Goal: Transaction & Acquisition: Purchase product/service

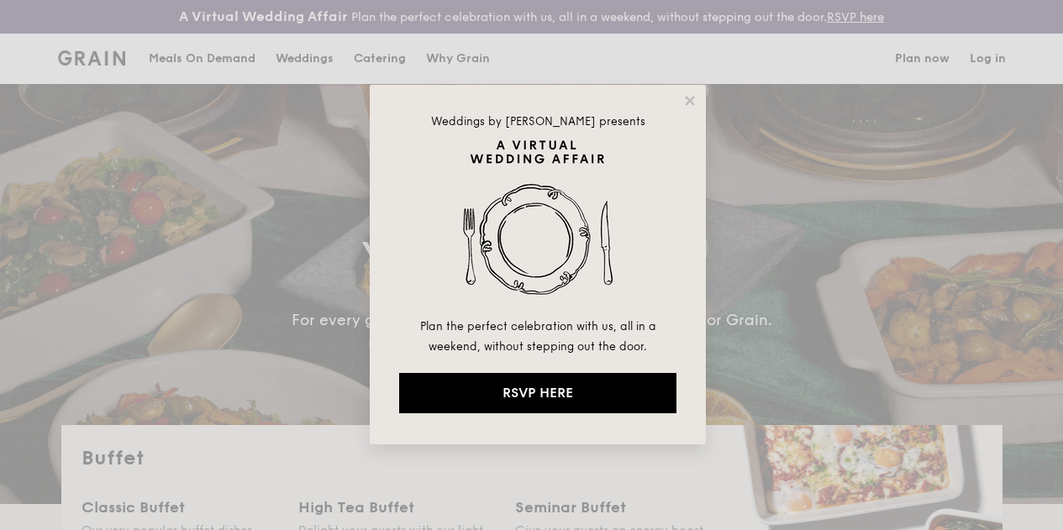
select select
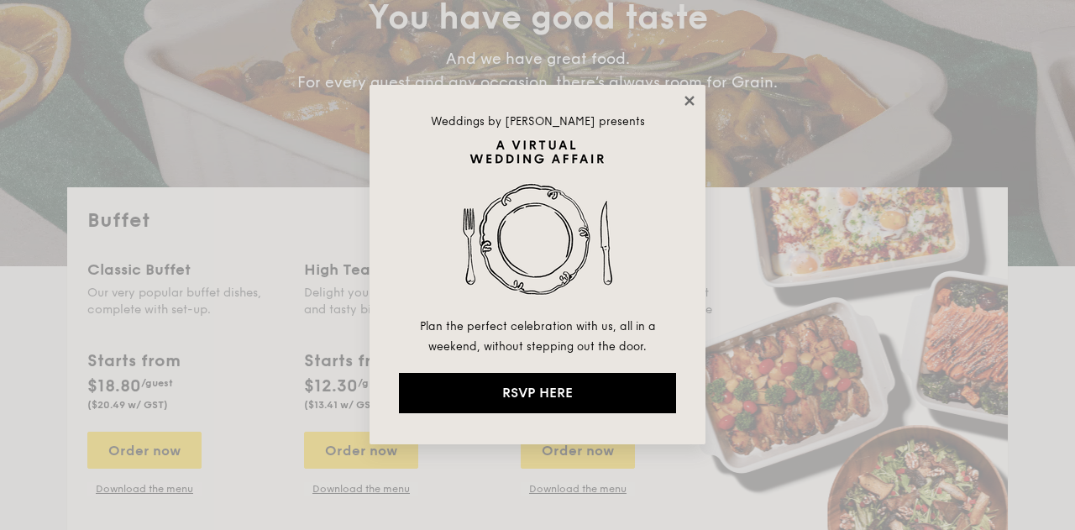
drag, startPoint x: 684, startPoint y: 86, endPoint x: 682, endPoint y: 102, distance: 16.0
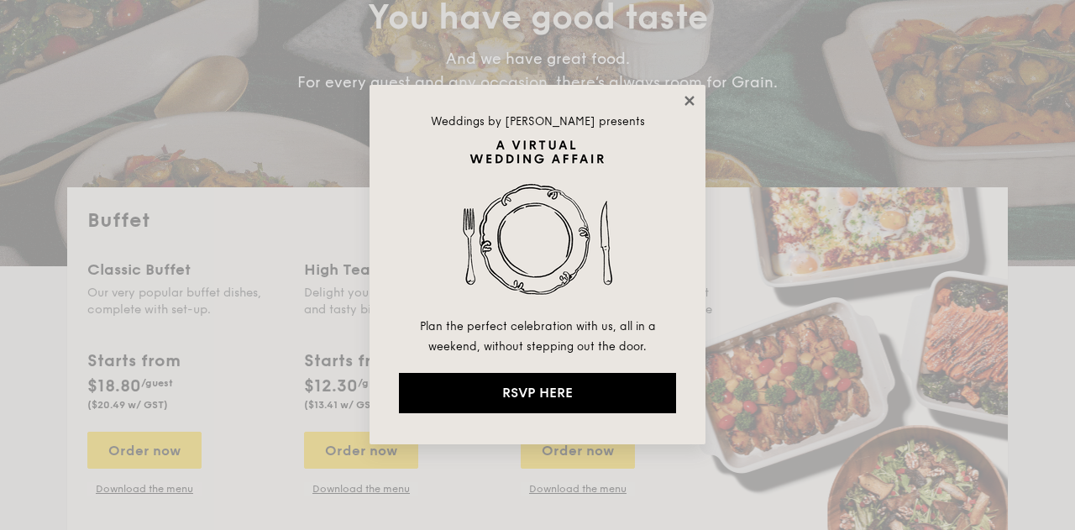
click at [684, 88] on div "Weddings by [PERSON_NAME] presents Plan the perfect celebration with us, all in…" at bounding box center [538, 265] width 336 height 360
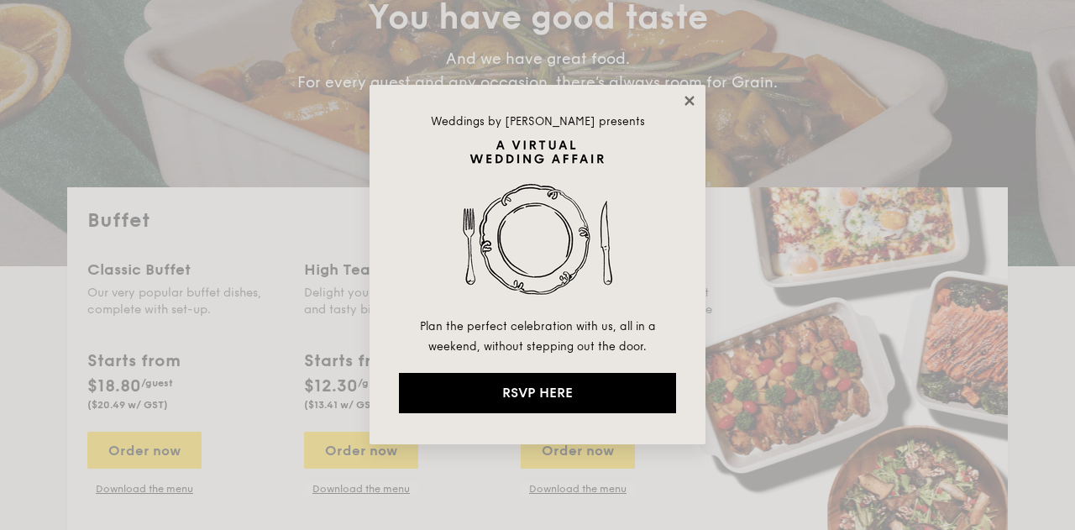
click at [682, 102] on icon at bounding box center [689, 100] width 15 height 15
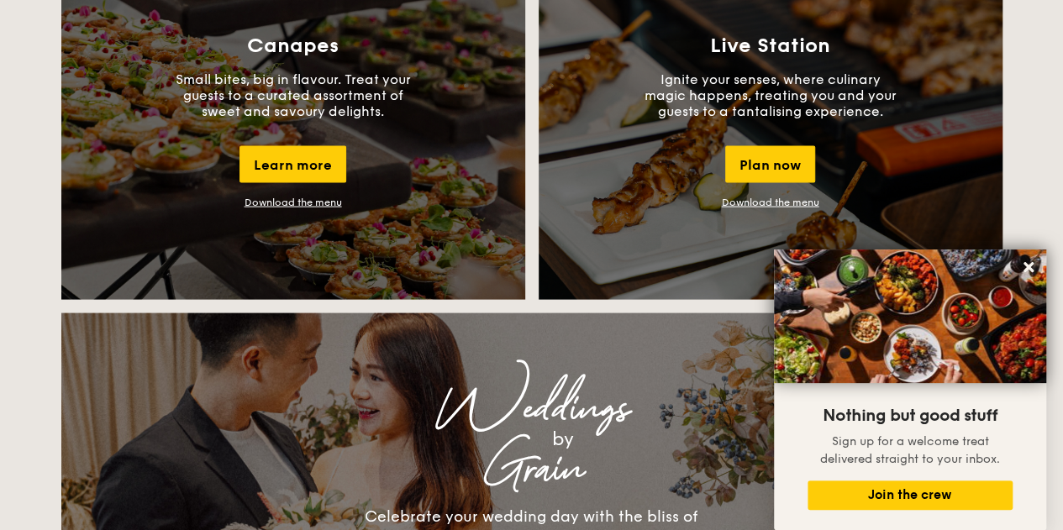
scroll to position [1596, 0]
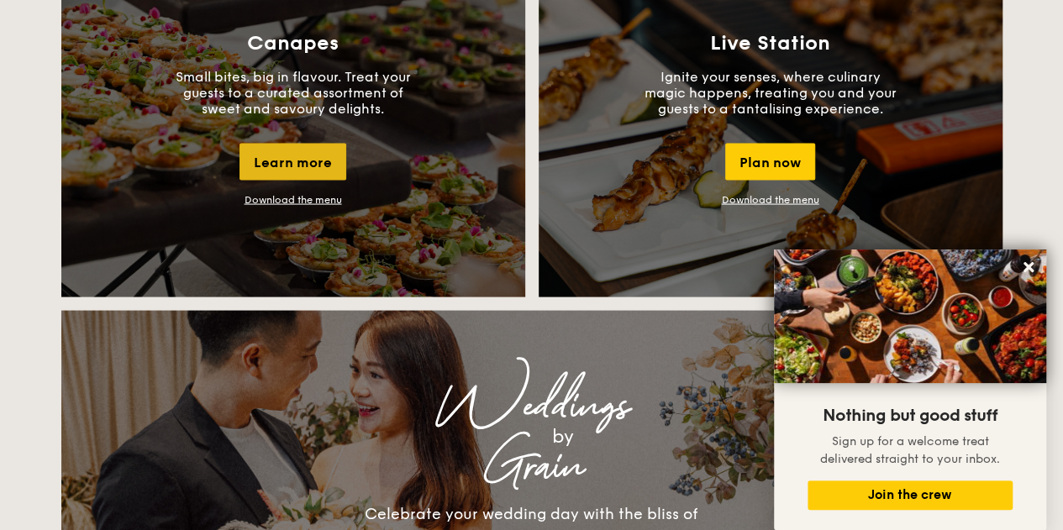
click at [275, 181] on div "Learn more" at bounding box center [292, 162] width 107 height 37
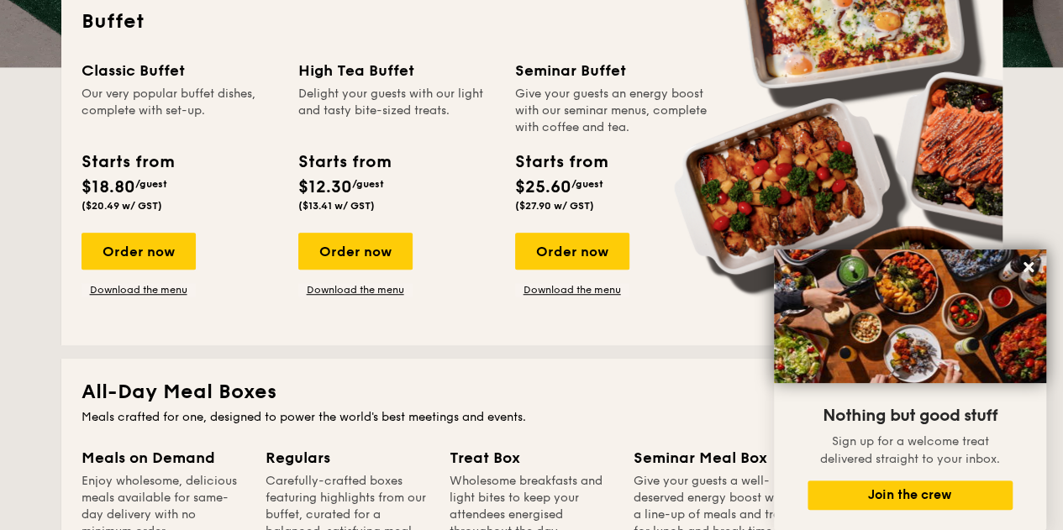
scroll to position [252, 0]
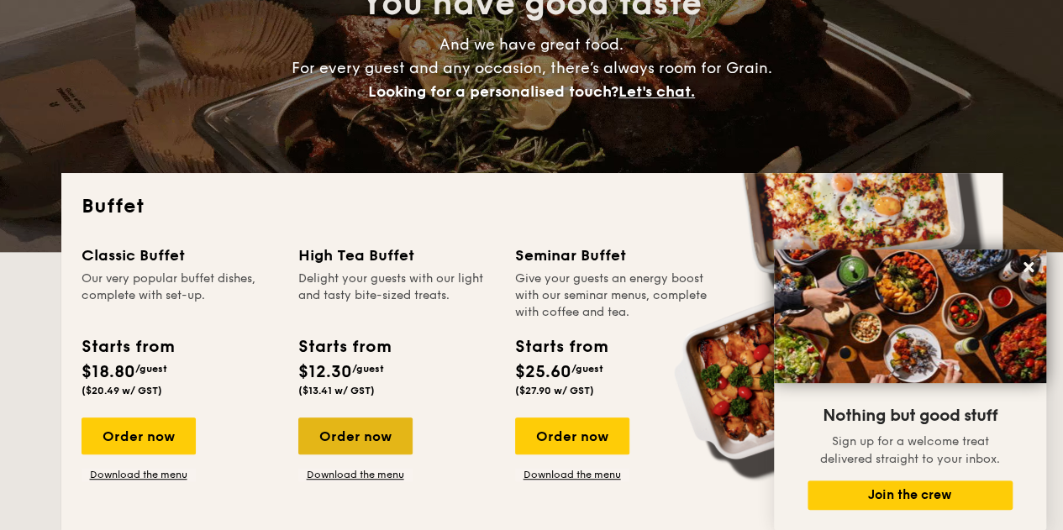
click at [370, 444] on div "Order now" at bounding box center [355, 435] width 114 height 37
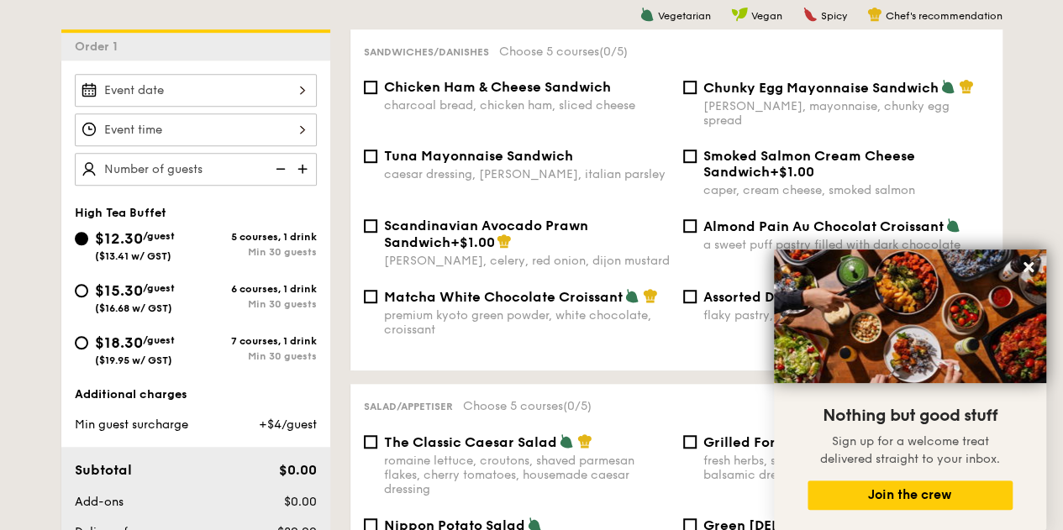
scroll to position [504, 0]
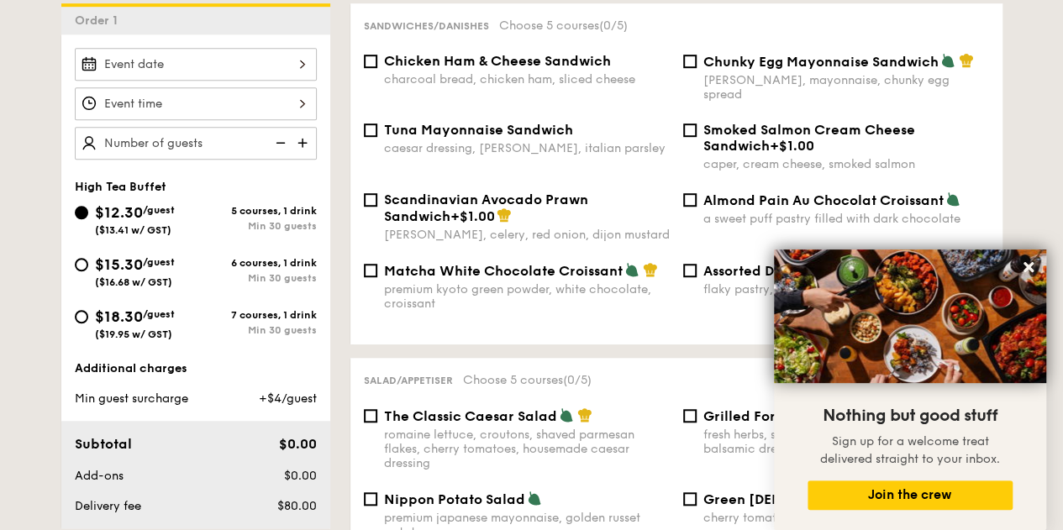
click at [780, 93] on div "[PERSON_NAME], mayonnaise, chunky egg spread" at bounding box center [846, 87] width 286 height 29
click at [696, 68] on input "Chunky Egg Mayonnaise Sandwich dijon mustard, mayonnaise, chunky egg spread" at bounding box center [689, 61] width 13 height 13
checkbox input "true"
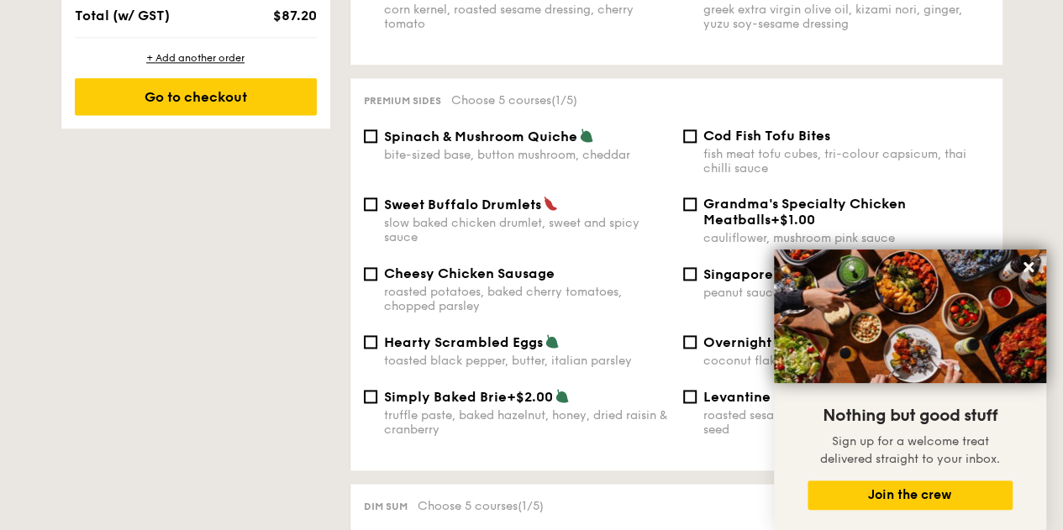
scroll to position [1092, 0]
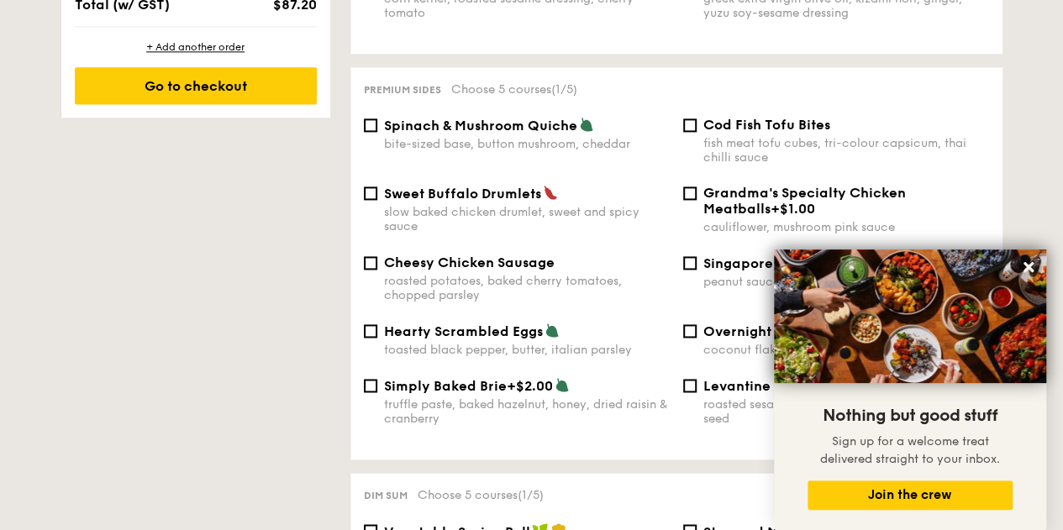
click at [568, 134] on span "Spinach & Mushroom Quiche" at bounding box center [480, 126] width 193 height 16
click at [377, 132] on input "Spinach & Mushroom Quiche bite-sized base, button mushroom, cheddar" at bounding box center [370, 124] width 13 height 13
checkbox input "true"
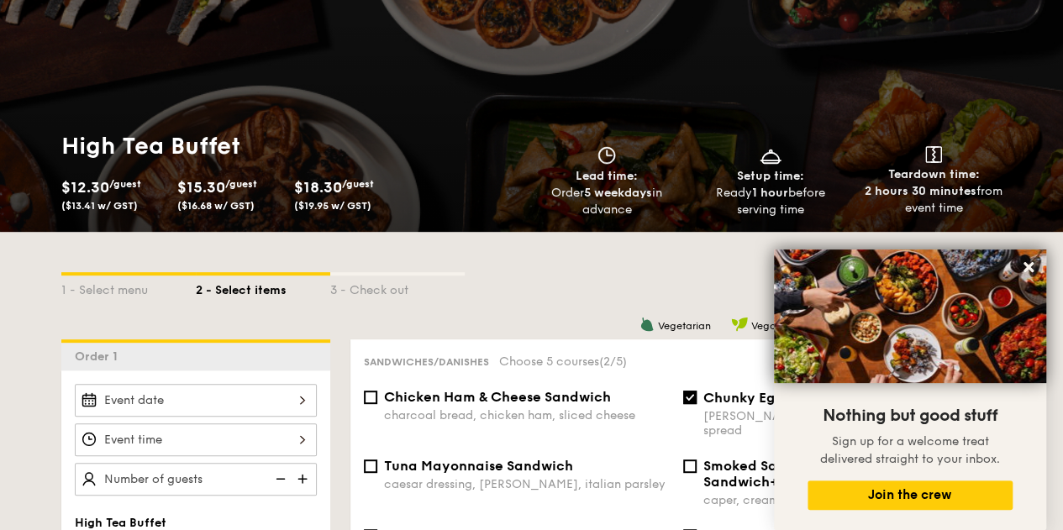
scroll to position [0, 0]
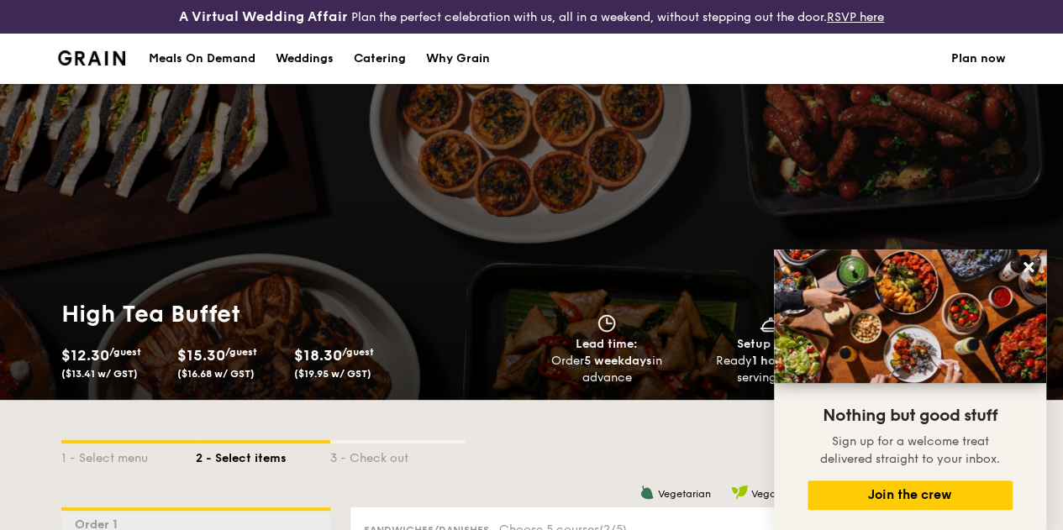
click at [378, 75] on div "Catering" at bounding box center [380, 59] width 52 height 50
select select
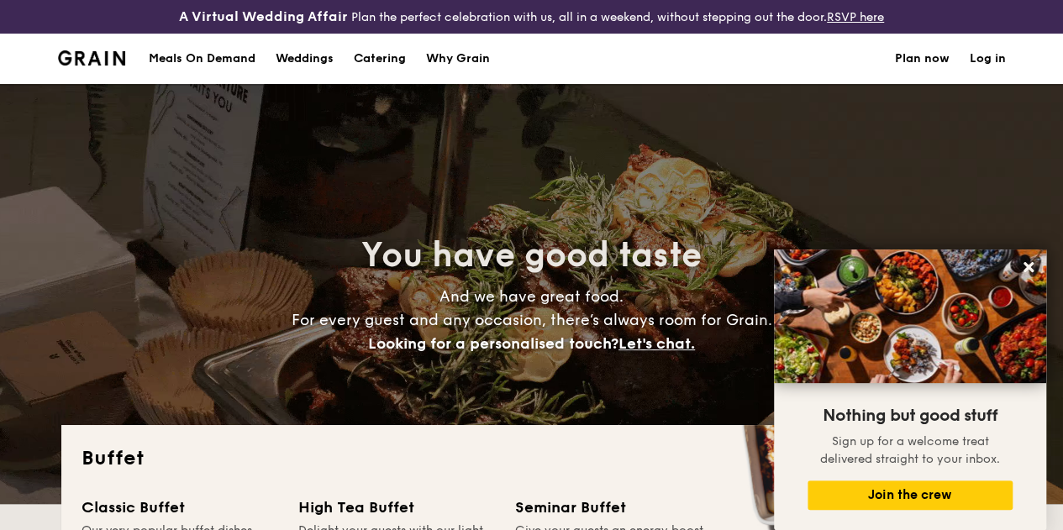
click at [91, 66] on img at bounding box center [92, 57] width 68 height 15
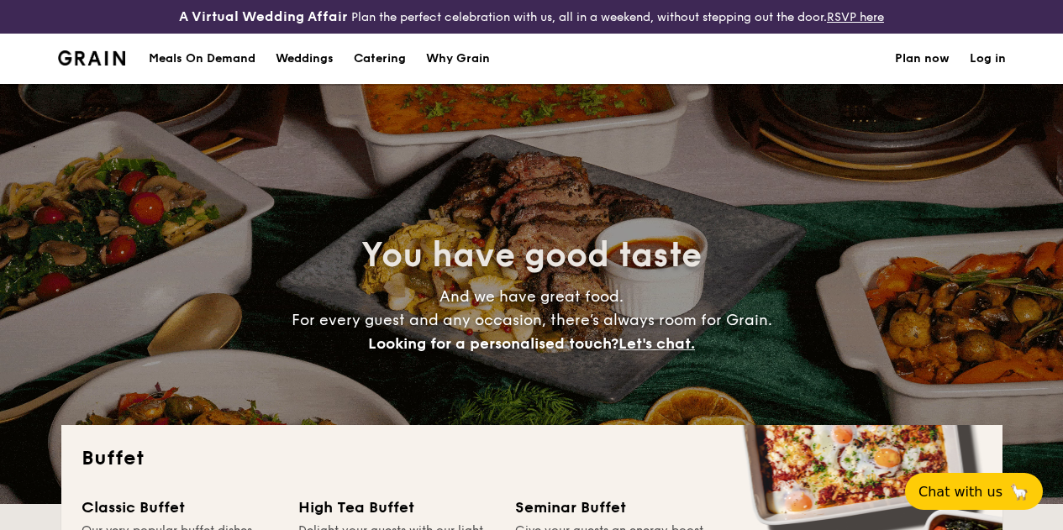
select select
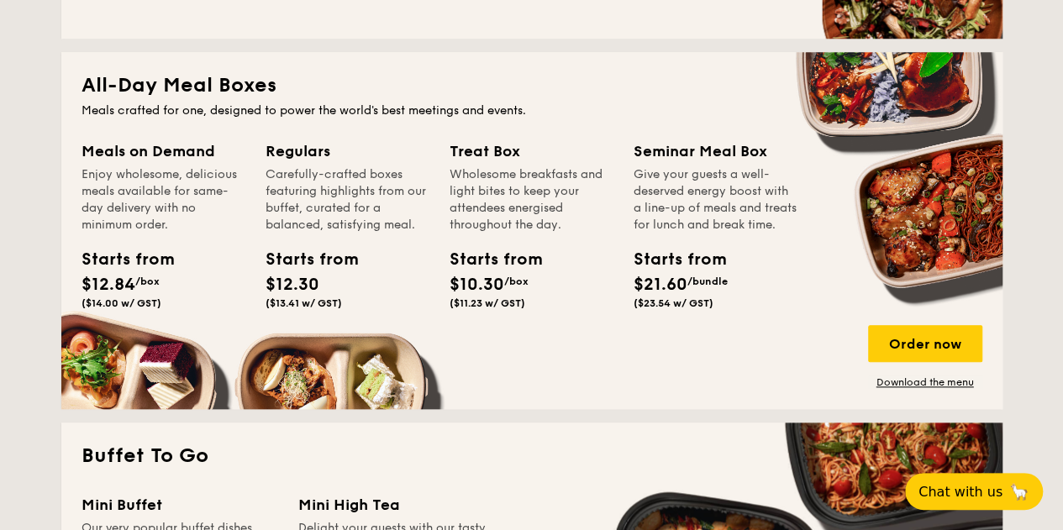
scroll to position [769, 0]
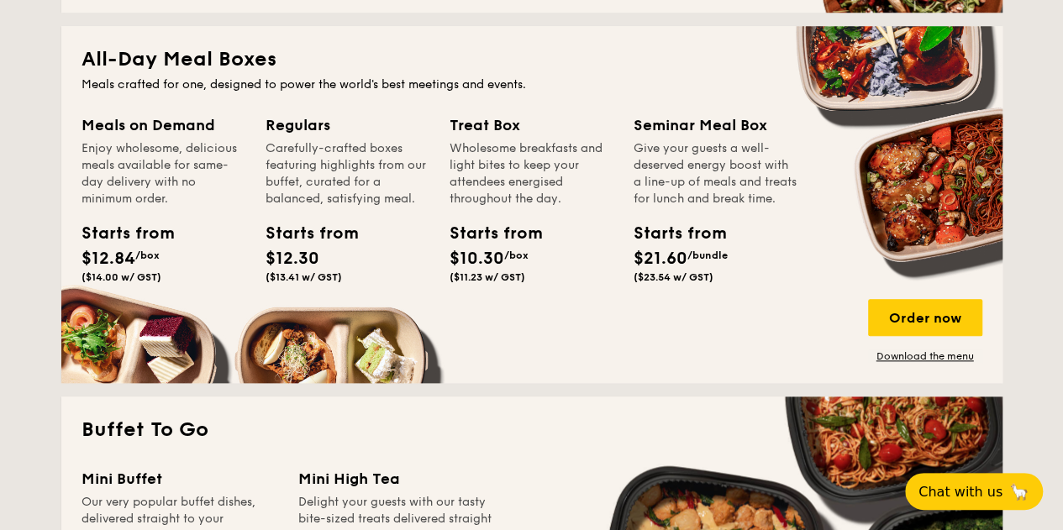
click at [512, 137] on div "Treat Box" at bounding box center [531, 125] width 164 height 24
click at [482, 246] on div "Starts from" at bounding box center [487, 233] width 76 height 25
click at [472, 137] on div "Treat Box" at bounding box center [531, 125] width 164 height 24
click at [480, 135] on div "Treat Box" at bounding box center [531, 125] width 164 height 24
drag, startPoint x: 916, startPoint y: 332, endPoint x: 890, endPoint y: 328, distance: 25.4
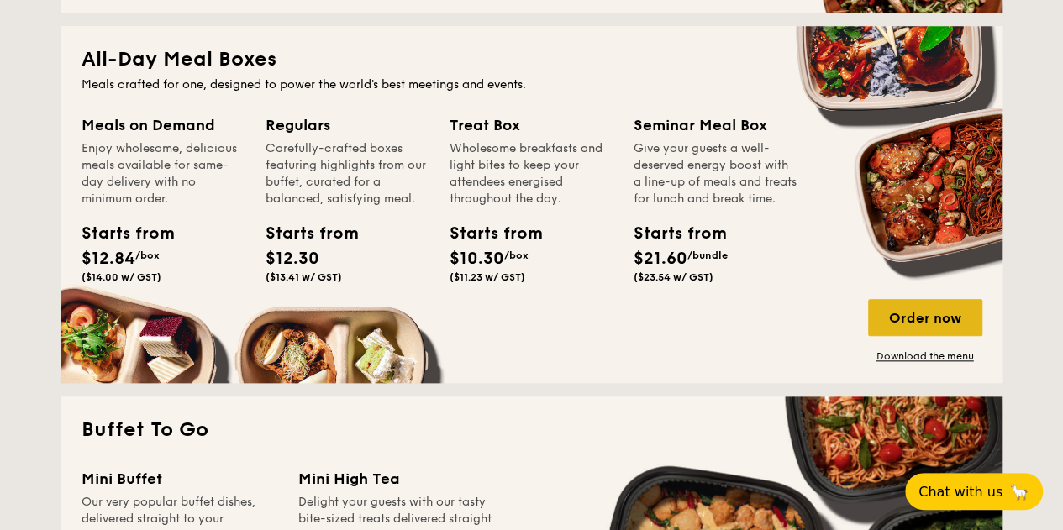
click at [916, 332] on div "Order now" at bounding box center [925, 317] width 114 height 37
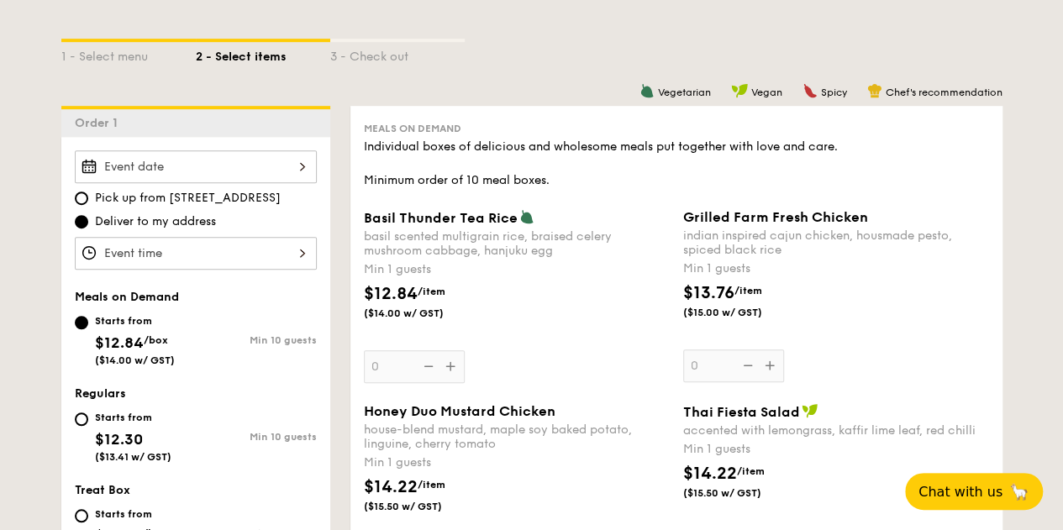
scroll to position [588, 0]
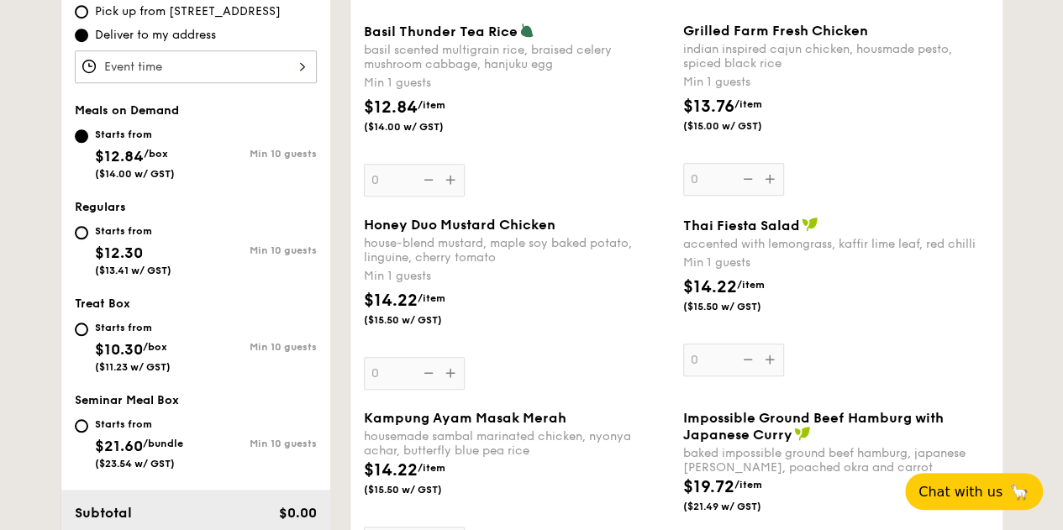
click at [71, 339] on div "Starts from $10.30 /box ($11.23 w/ GST) Min 10 guests" at bounding box center [195, 351] width 255 height 66
click at [77, 336] on input "Starts from $10.30 /box ($11.23 w/ GST) Min 10 guests" at bounding box center [81, 329] width 13 height 13
radio input "true"
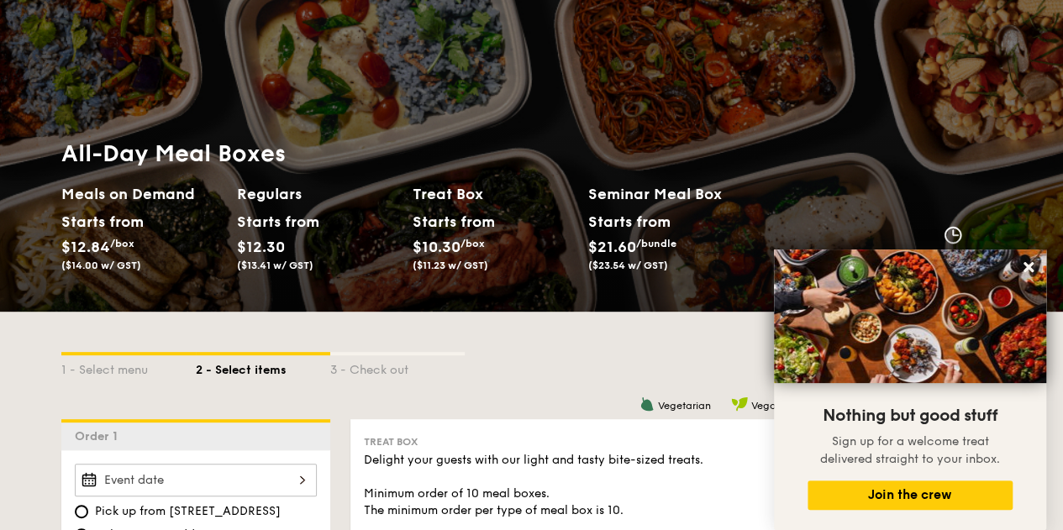
scroll to position [0, 0]
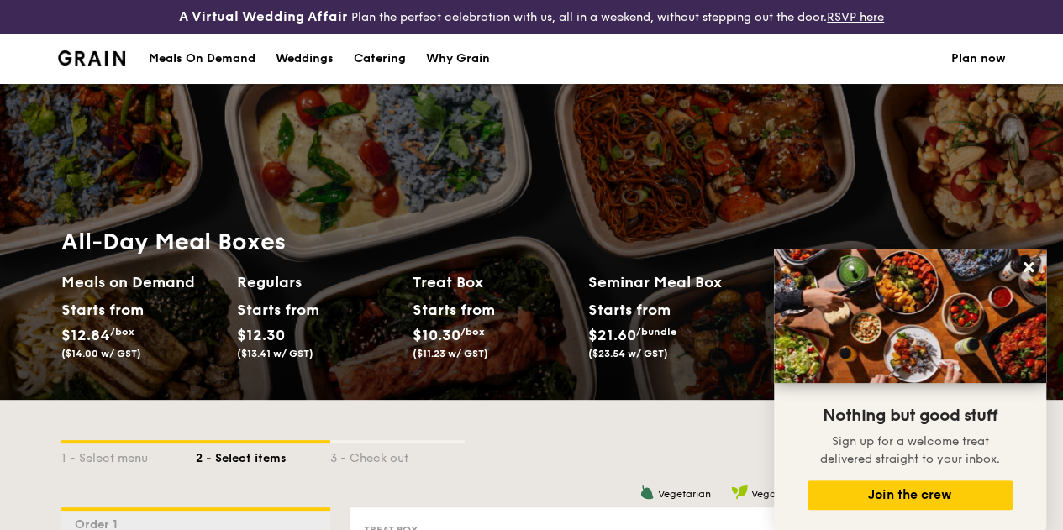
click at [389, 75] on div "Catering" at bounding box center [380, 59] width 52 height 50
select select
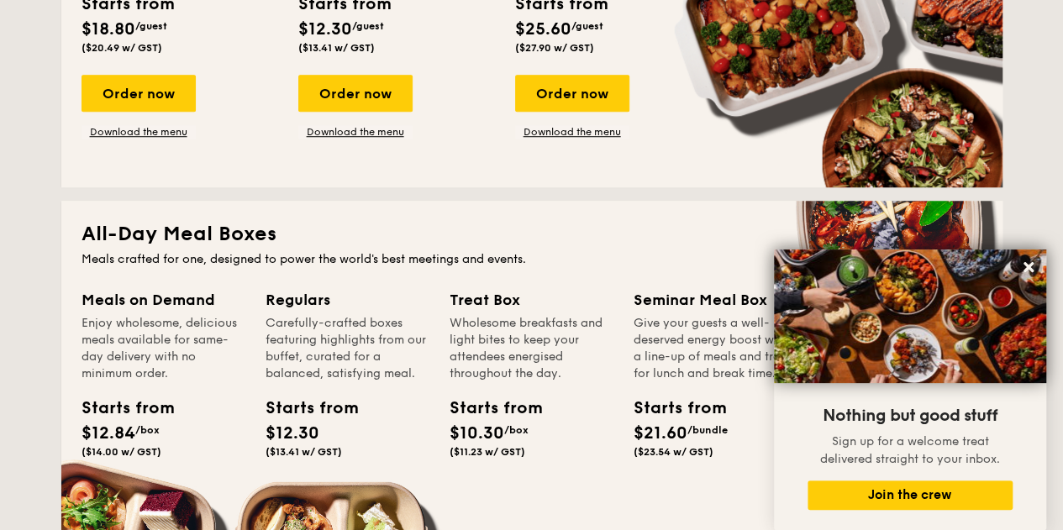
scroll to position [840, 0]
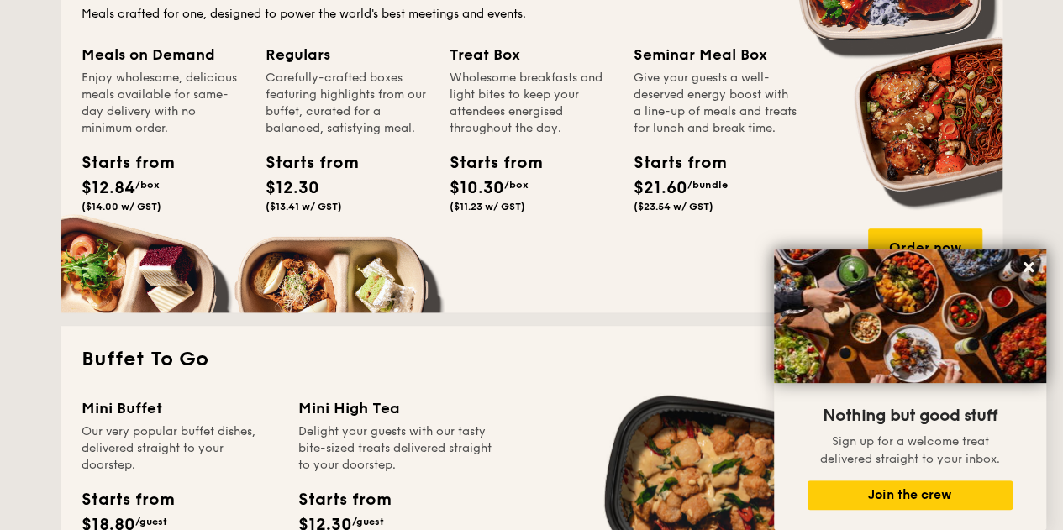
click at [343, 213] on div "Starts from $12.30 ($13.41 w/ GST)" at bounding box center [303, 181] width 89 height 62
click at [308, 292] on div "Meals on Demand Enjoy wholesome, delicious meals available for same-day deliver…" at bounding box center [531, 167] width 900 height 249
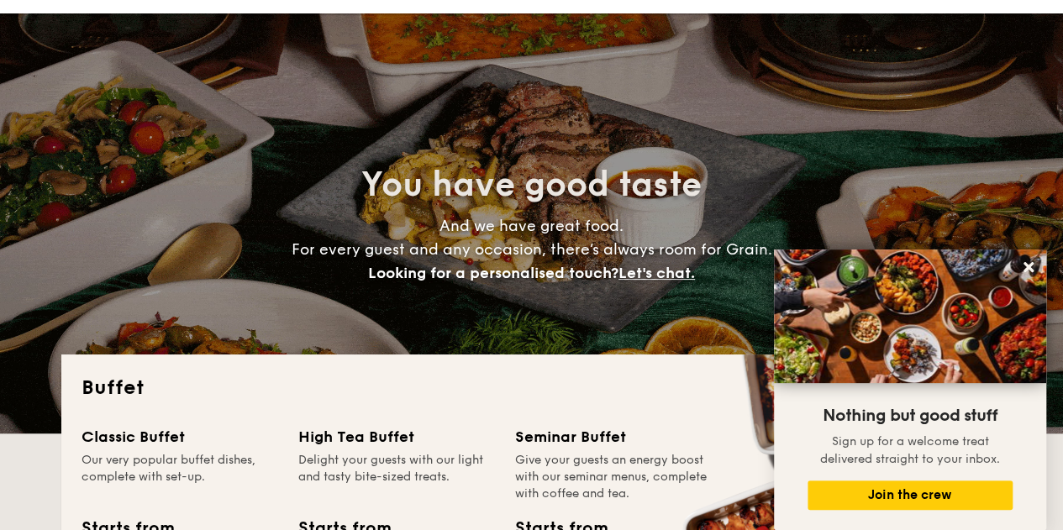
scroll to position [0, 0]
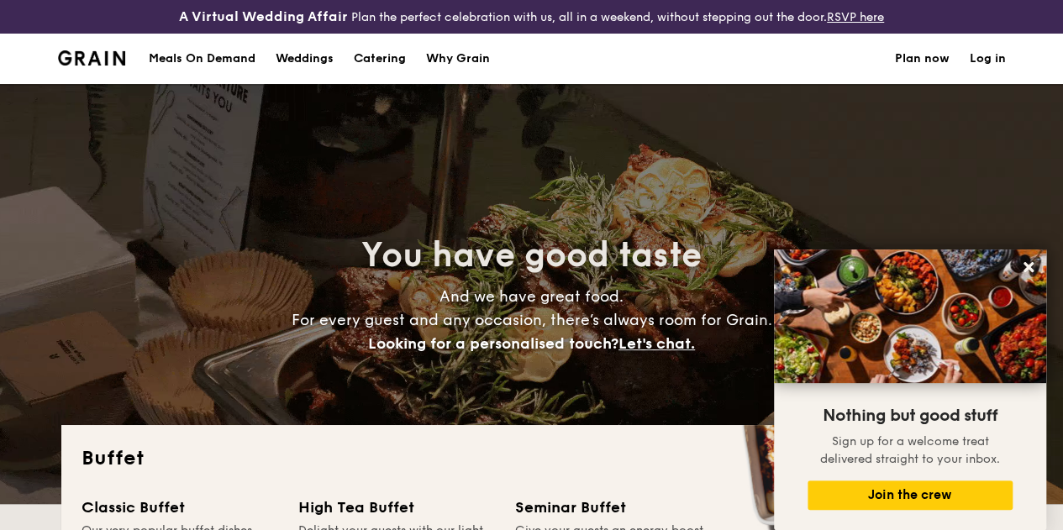
click at [361, 65] on h1 "Catering" at bounding box center [380, 59] width 52 height 50
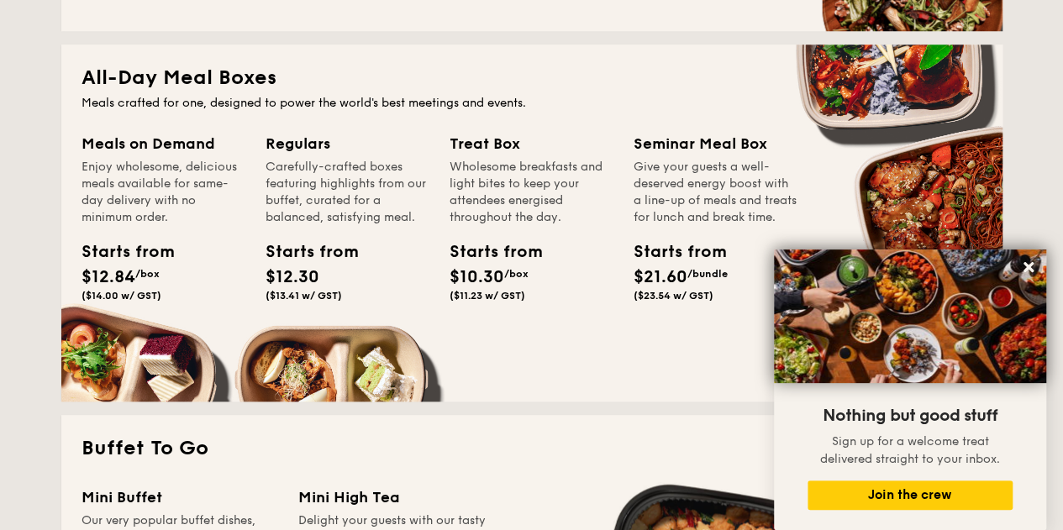
scroll to position [840, 0]
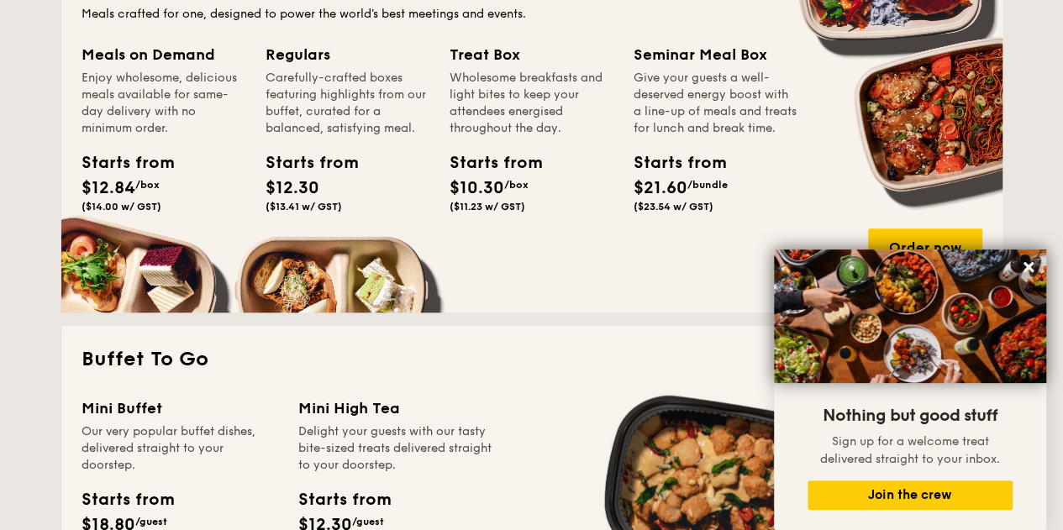
click at [144, 279] on div "Meals on Demand Enjoy wholesome, delicious meals available for same-day deliver…" at bounding box center [531, 167] width 900 height 249
click at [215, 66] on div "Meals on Demand" at bounding box center [163, 55] width 164 height 24
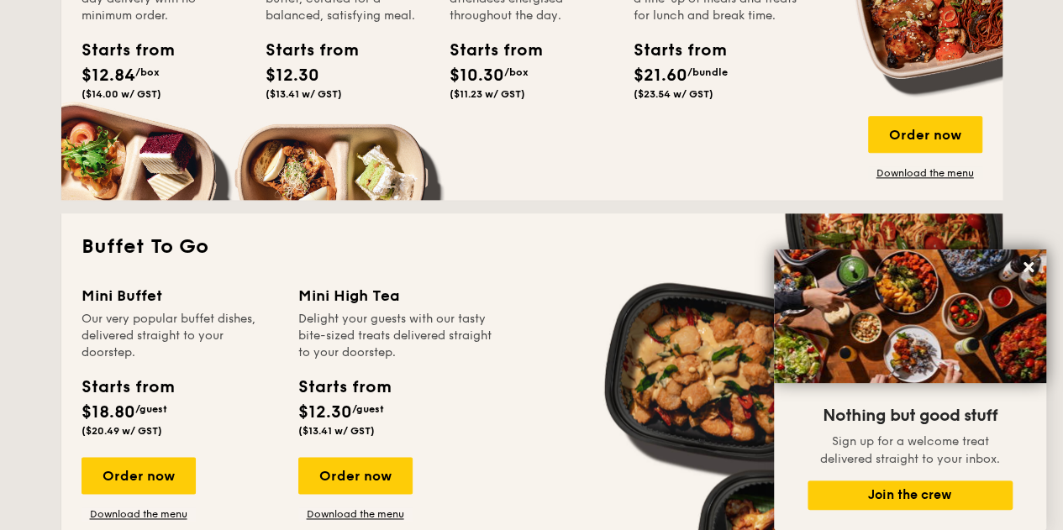
scroll to position [1092, 0]
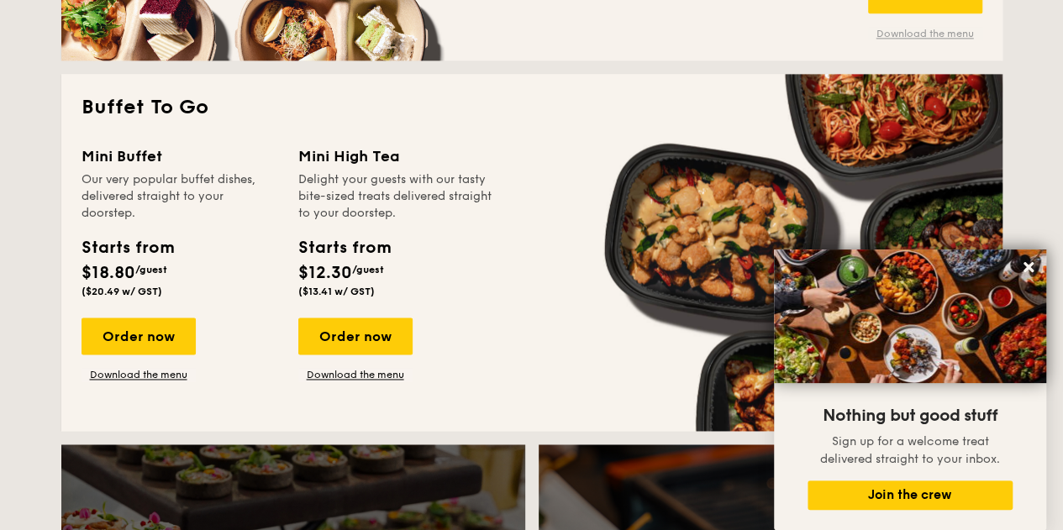
click at [911, 40] on link "Download the menu" at bounding box center [925, 33] width 114 height 13
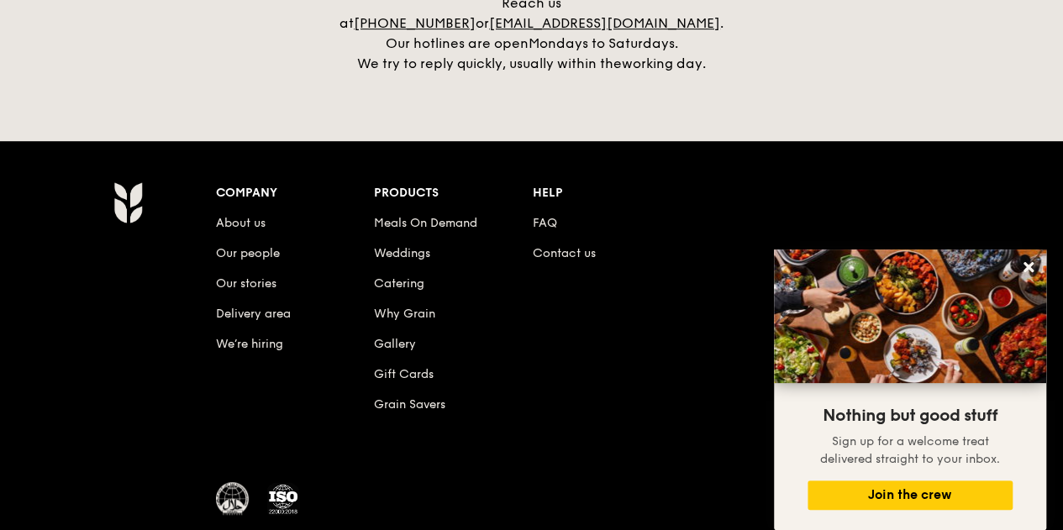
scroll to position [3562, 0]
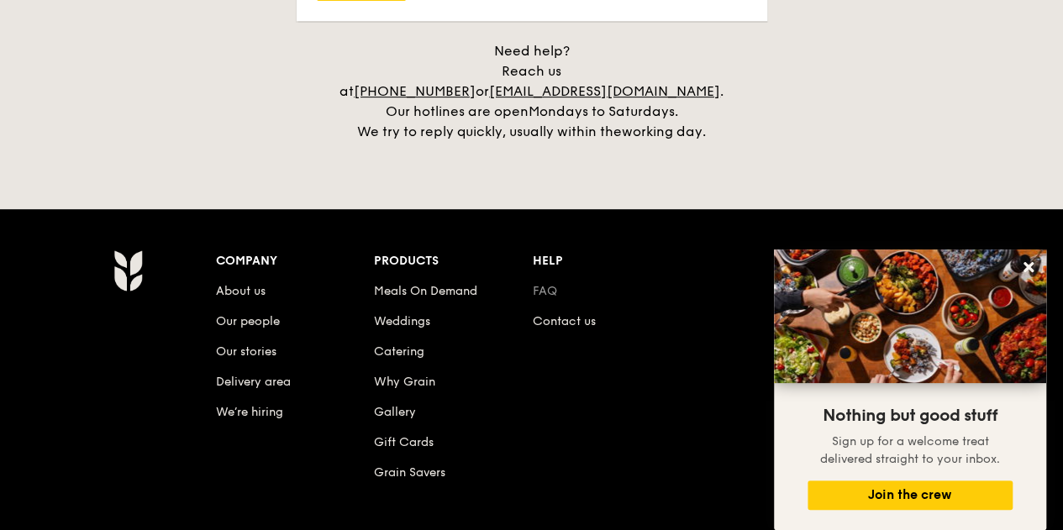
click at [538, 284] on link "FAQ" at bounding box center [545, 291] width 24 height 14
